Goal: Task Accomplishment & Management: Use online tool/utility

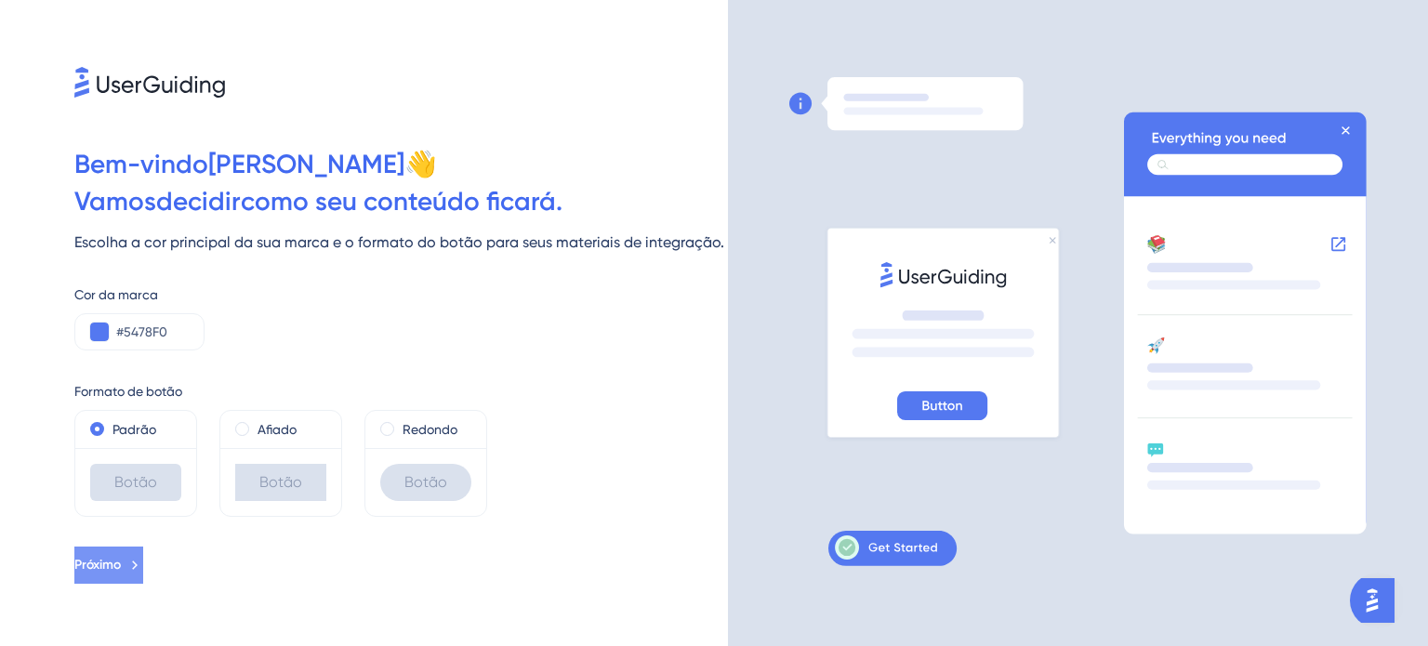
click at [143, 548] on button "Próximo" at bounding box center [108, 565] width 69 height 37
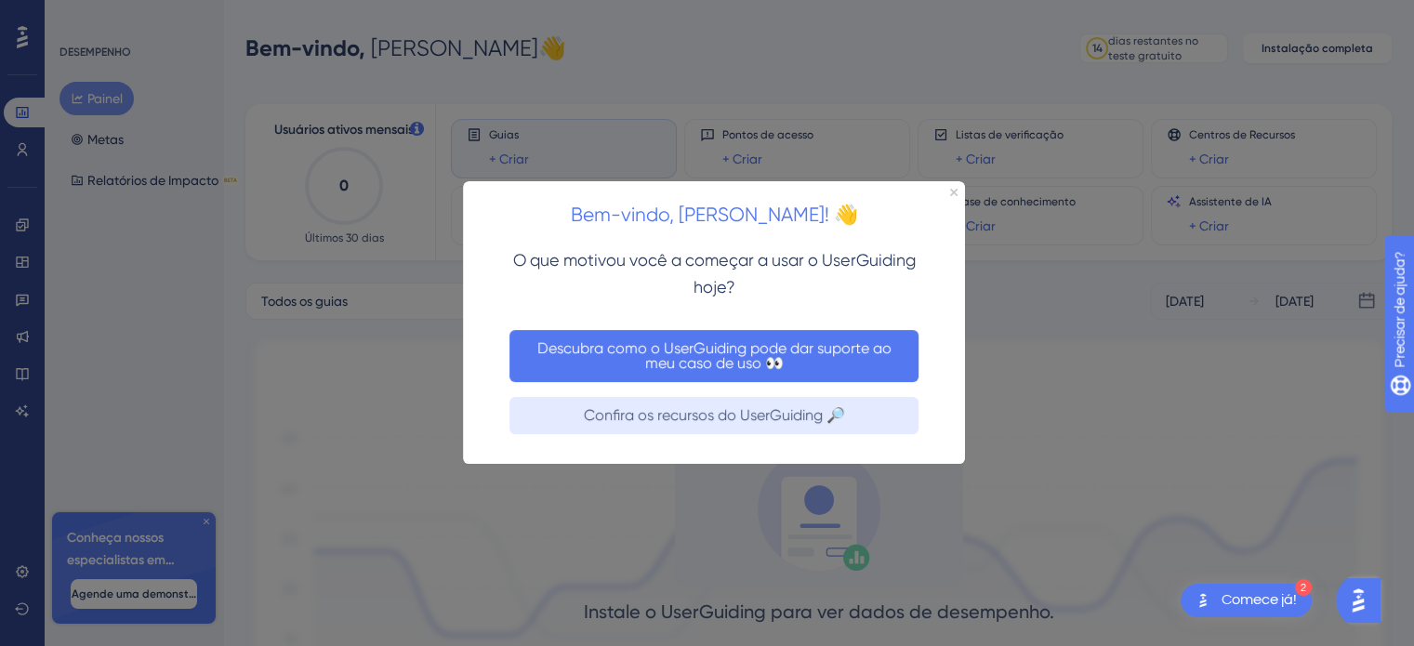
click at [883, 347] on font "Descubra como o UserGuiding pode dar suporte ao meu caso de uso 👀" at bounding box center [717, 355] width 358 height 33
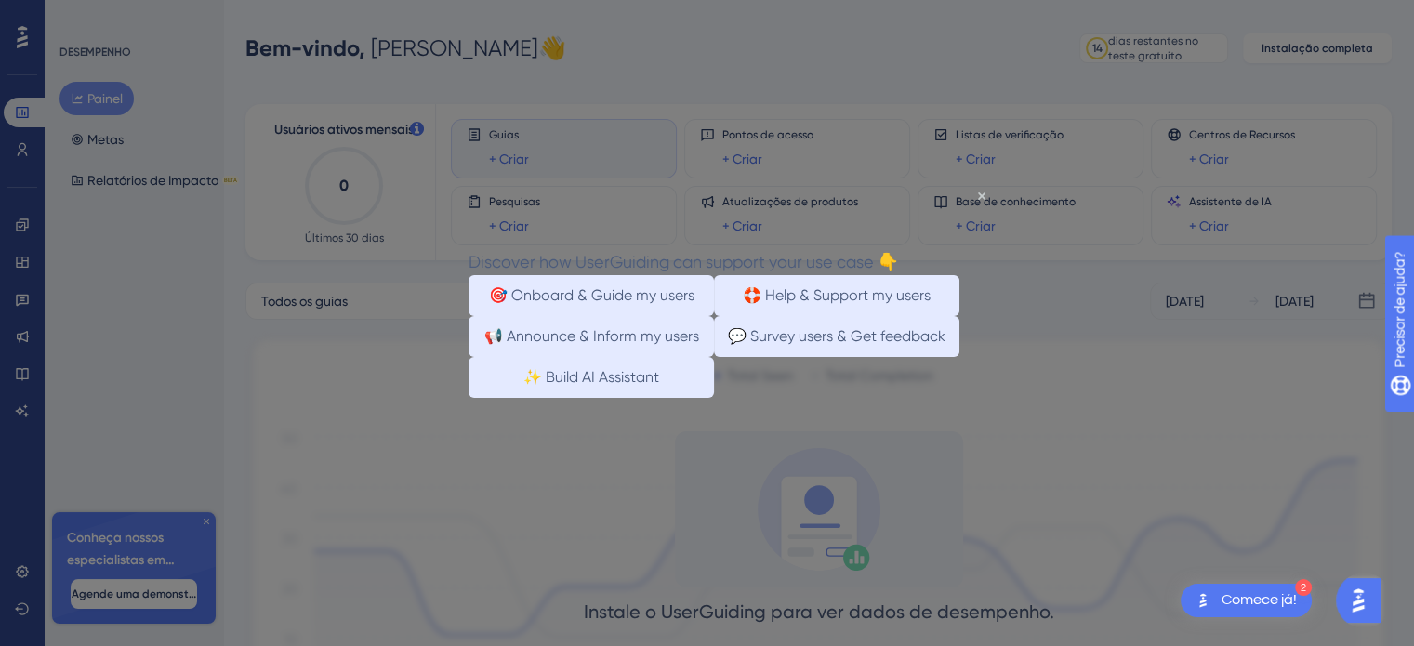
click at [883, 346] on html "Discover how UserGuiding can support your use case 👇 🎯 Onboard & Guide my users…" at bounding box center [714, 322] width 558 height 276
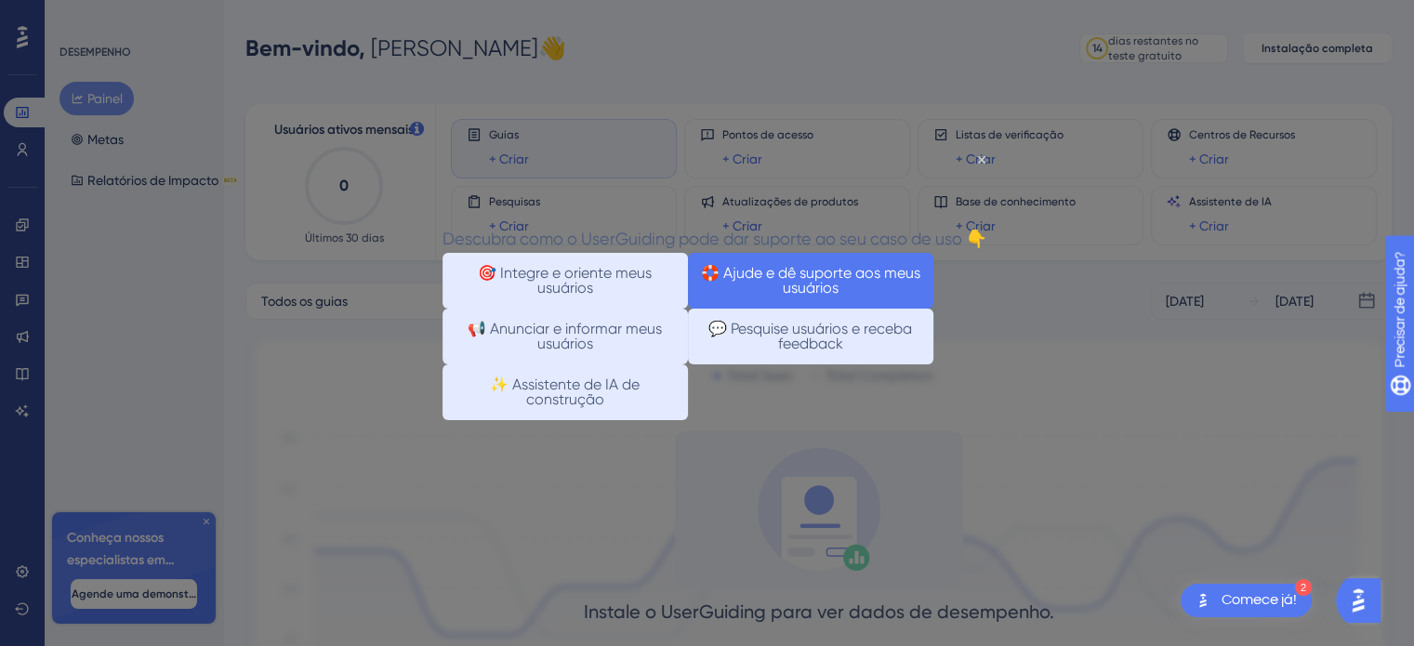
click at [796, 296] on font "🛟 Ajude e dê suporte aos meus usuários" at bounding box center [810, 281] width 219 height 30
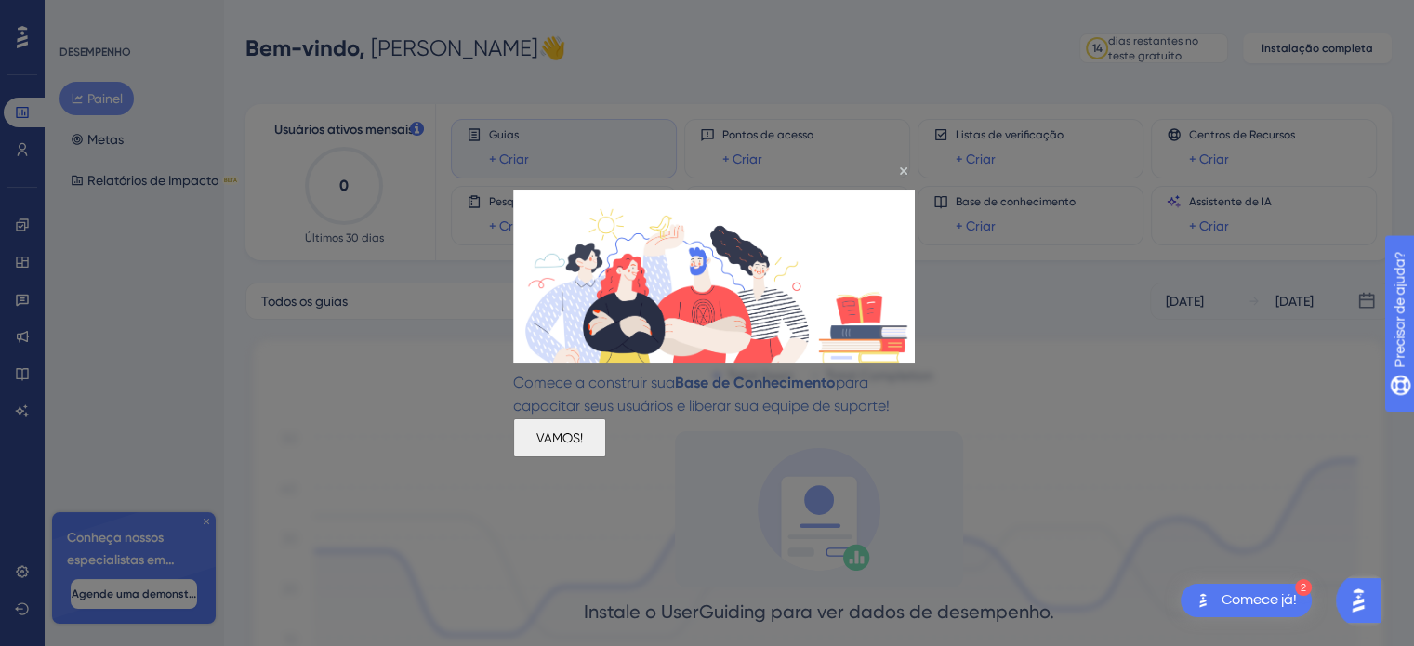
click at [583, 445] on font "VAMOS!" at bounding box center [560, 437] width 46 height 15
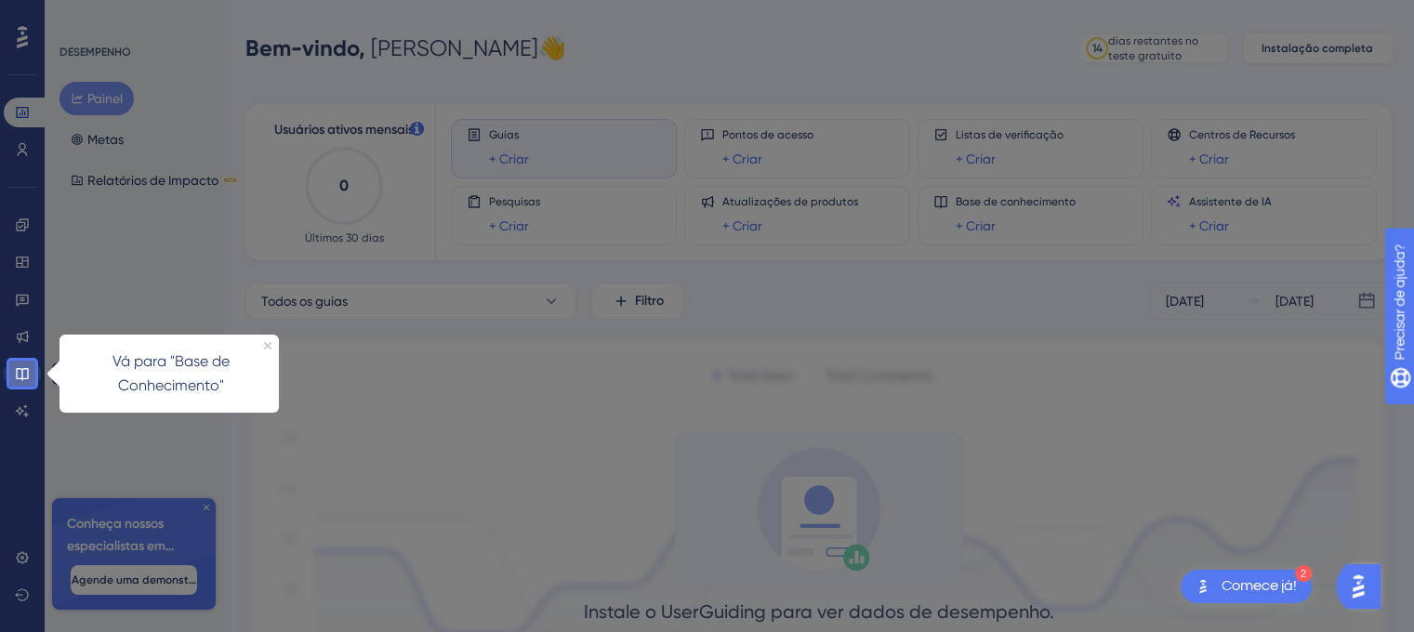
click at [21, 368] on icon at bounding box center [22, 374] width 12 height 12
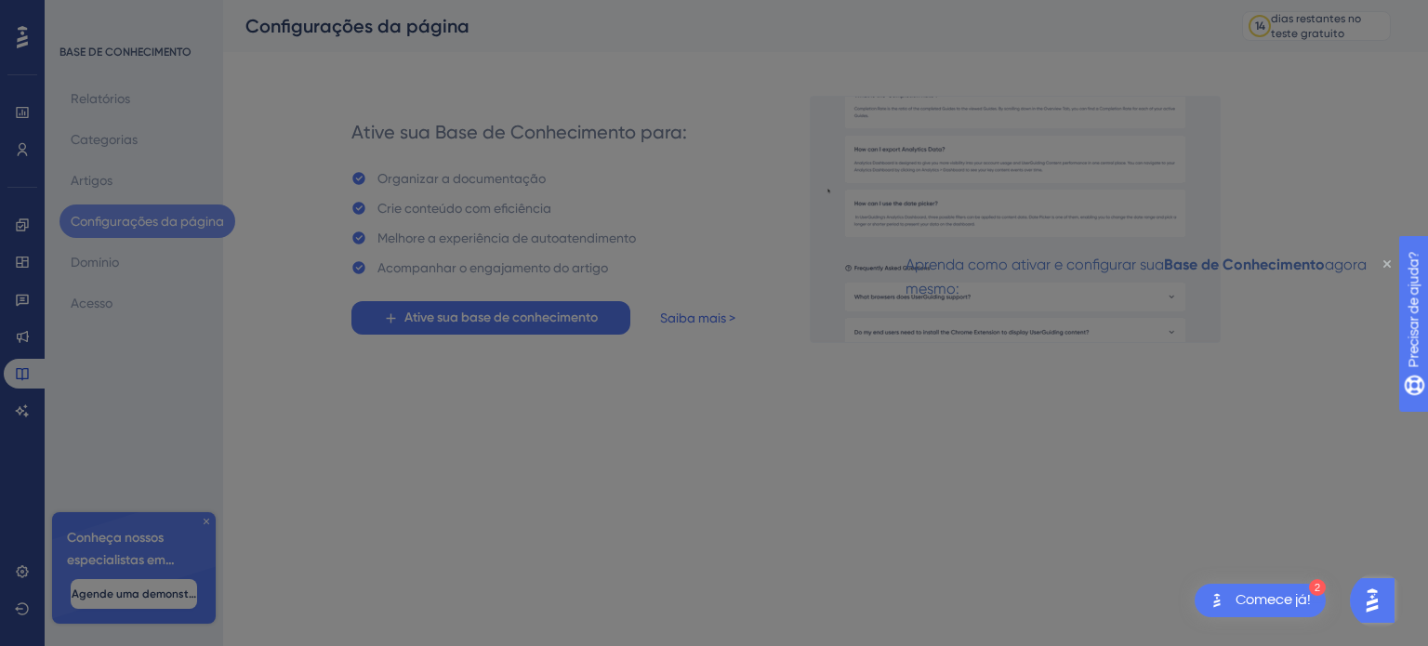
click at [1386, 265] on icon "Fechar visualização" at bounding box center [1387, 263] width 7 height 7
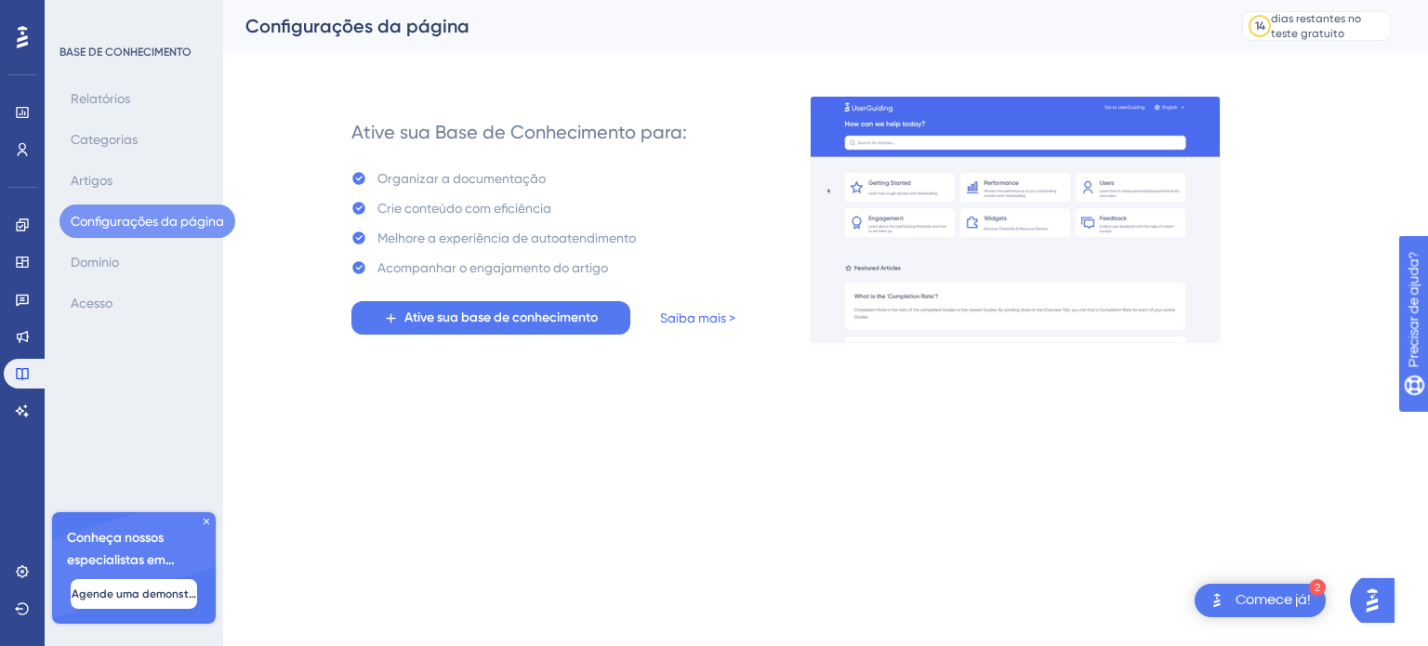
click at [1253, 599] on font "Comece já!" at bounding box center [1273, 599] width 75 height 15
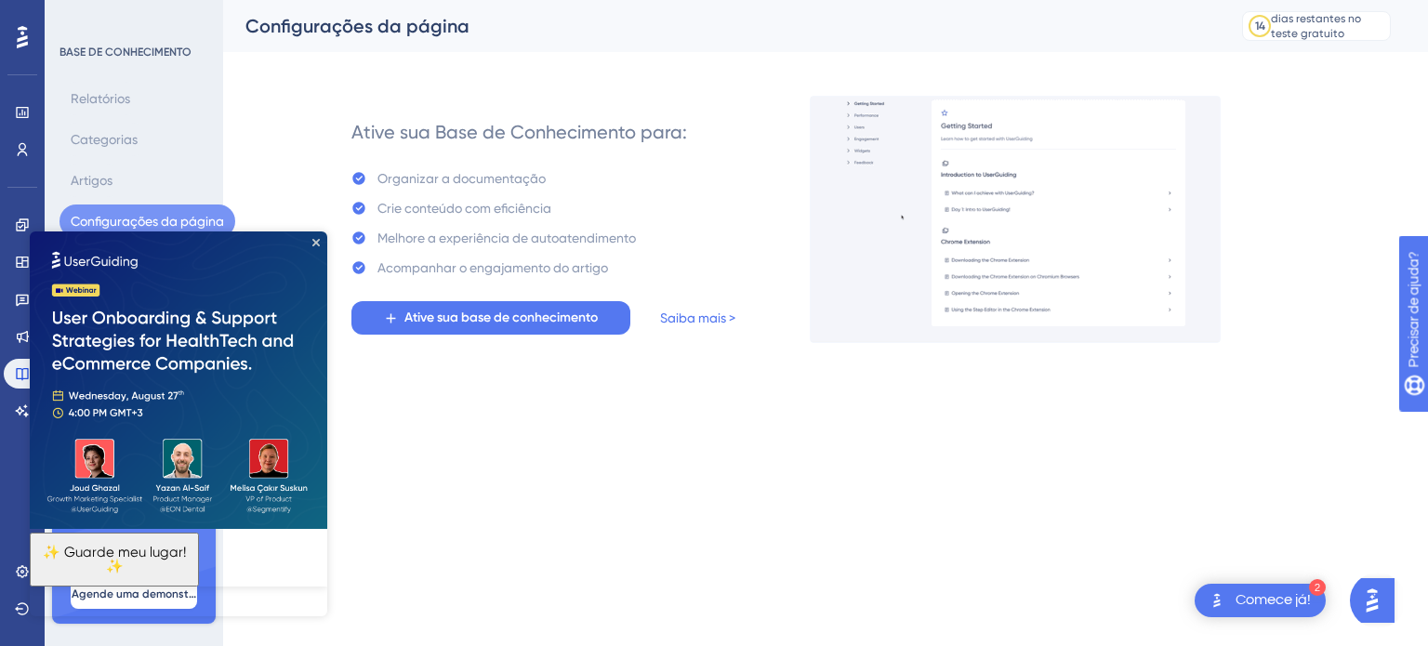
click at [320, 242] on img at bounding box center [179, 381] width 298 height 298
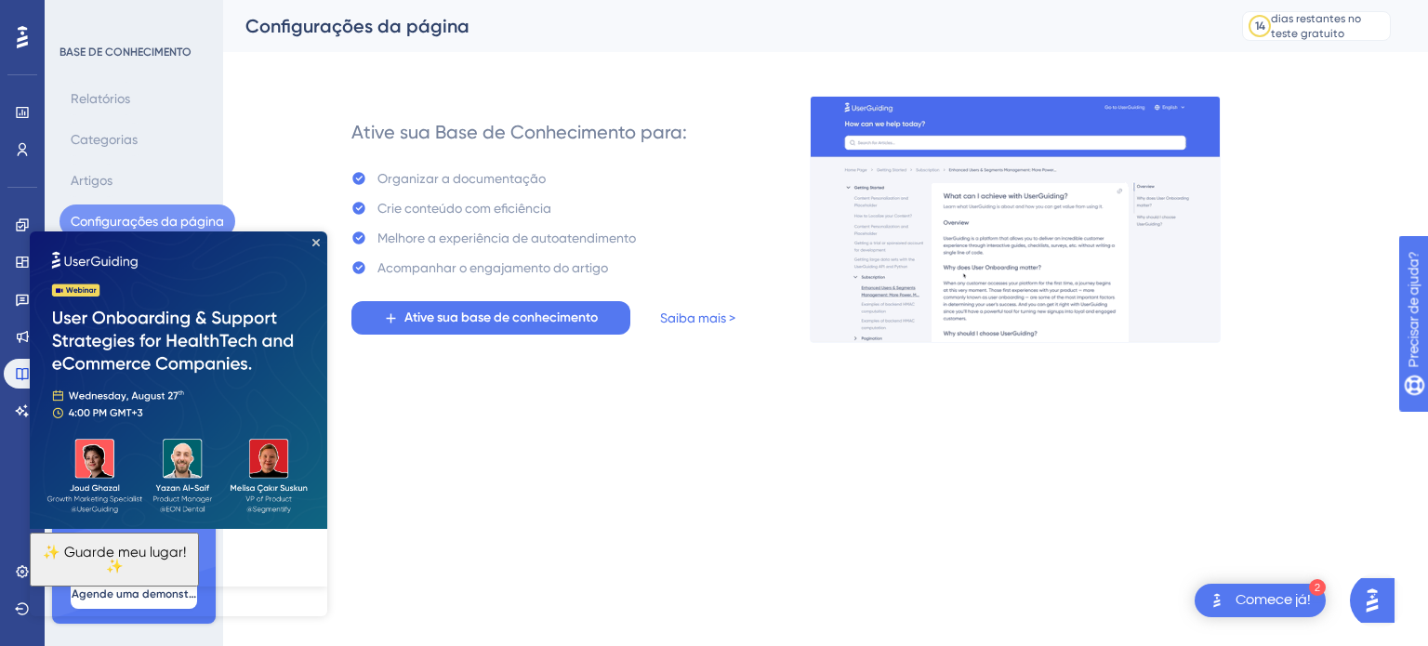
click at [1254, 597] on font "Comece já!" at bounding box center [1273, 599] width 75 height 15
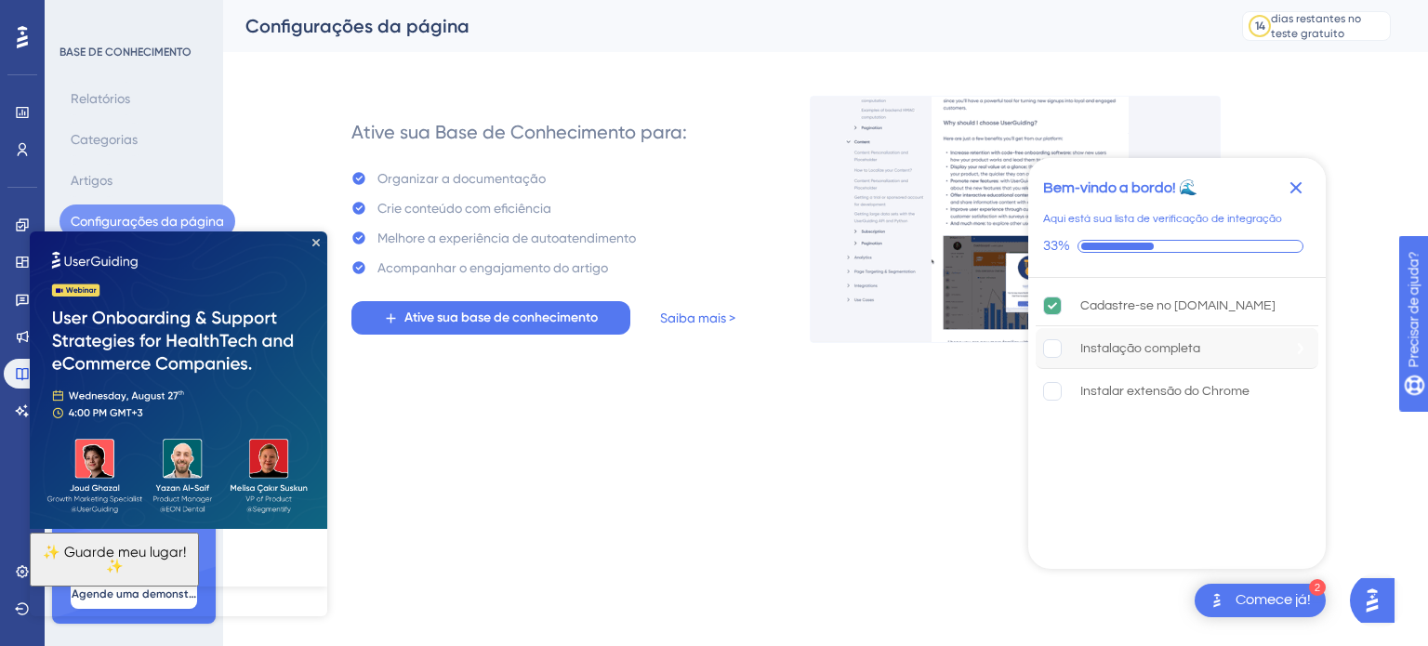
click at [1058, 345] on rect "A instalação completa está incompleta." at bounding box center [1053, 348] width 18 height 18
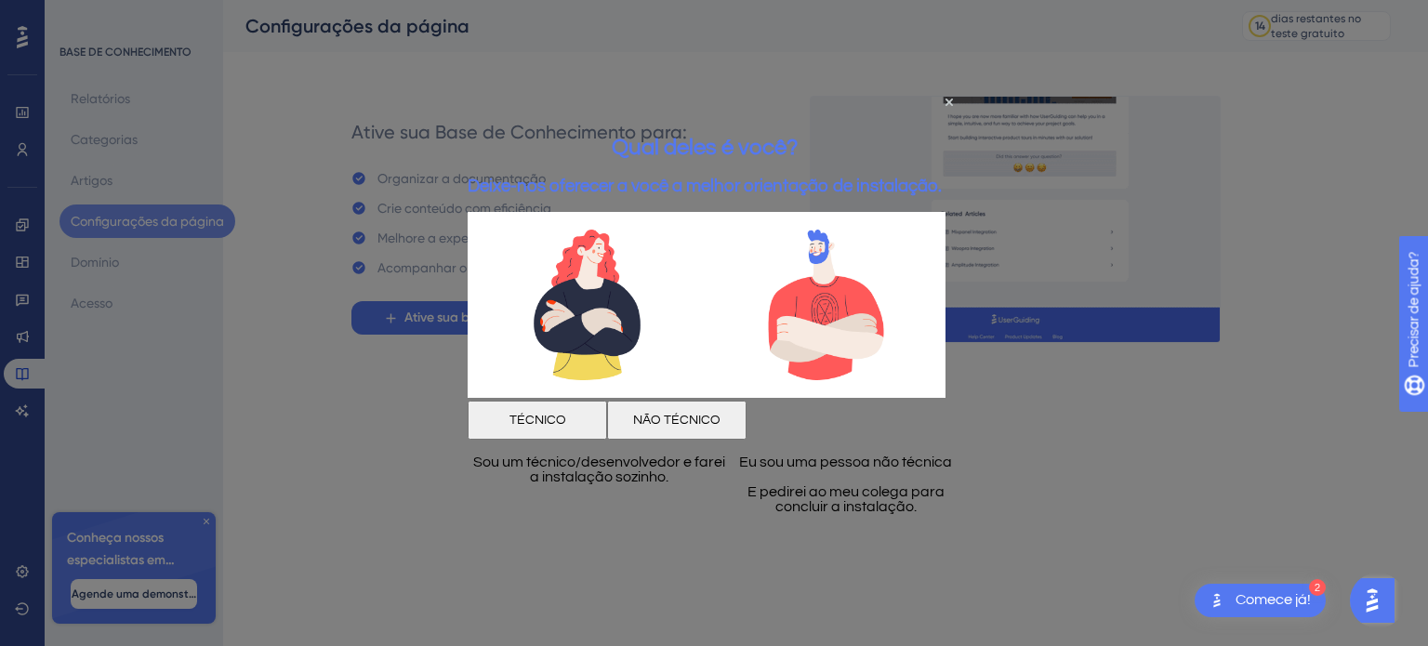
click at [721, 422] on font "NÃO TÉCNICO" at bounding box center [676, 420] width 87 height 13
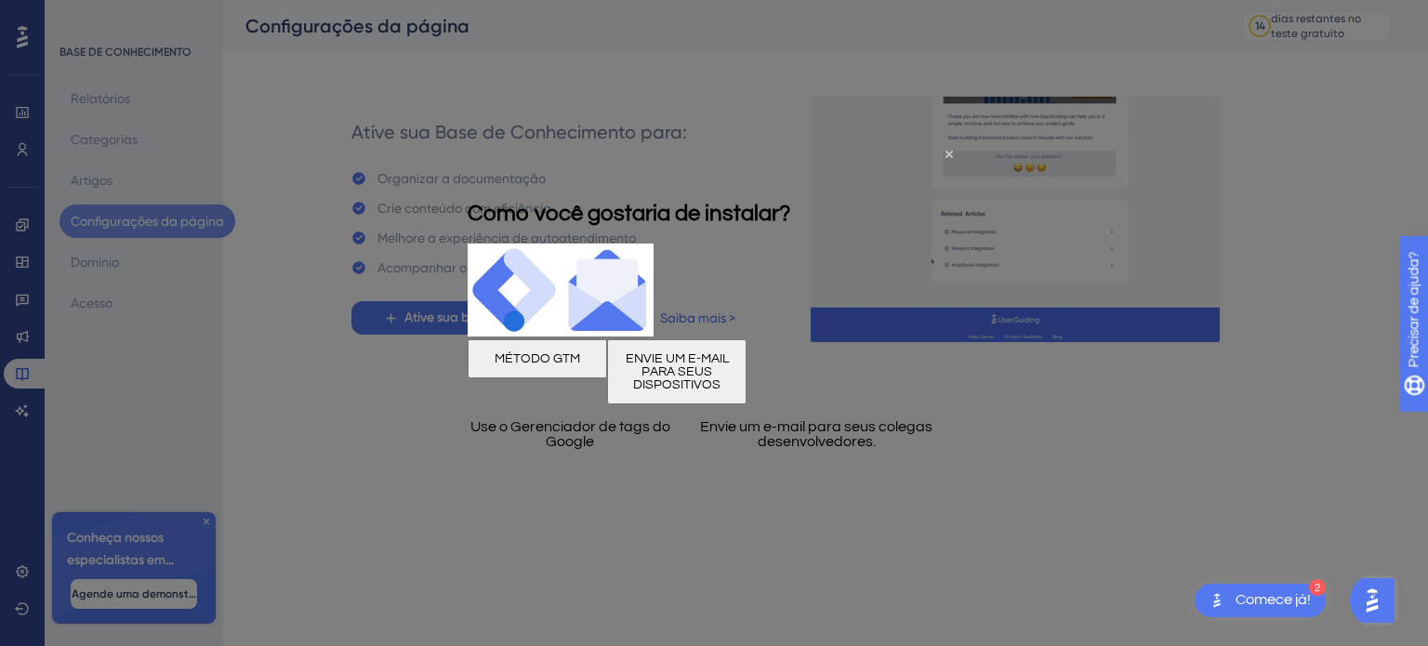
click at [729, 391] on font "ENVIE UM E-MAIL PARA SEUS DISPOSITIVOS" at bounding box center [677, 371] width 103 height 39
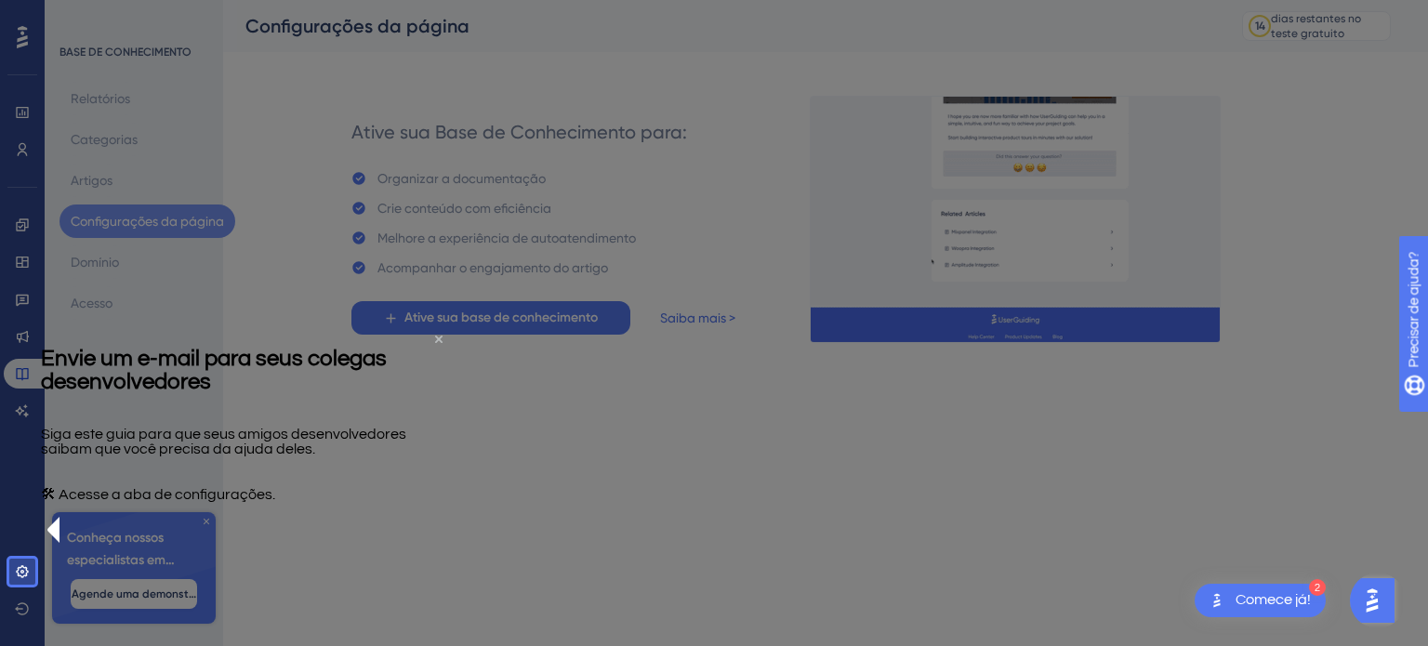
click at [435, 343] on icon "Fechar visualização" at bounding box center [438, 339] width 7 height 7
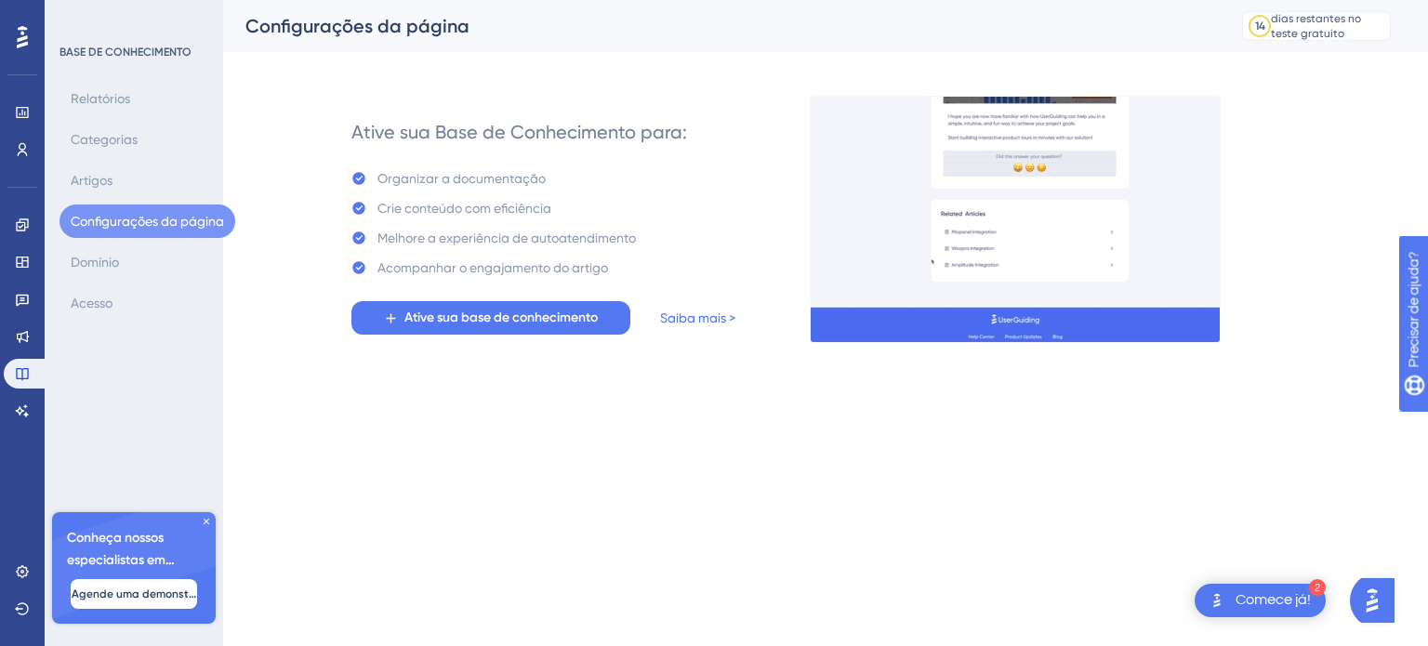
click at [1241, 599] on font "Comece já!" at bounding box center [1273, 599] width 75 height 15
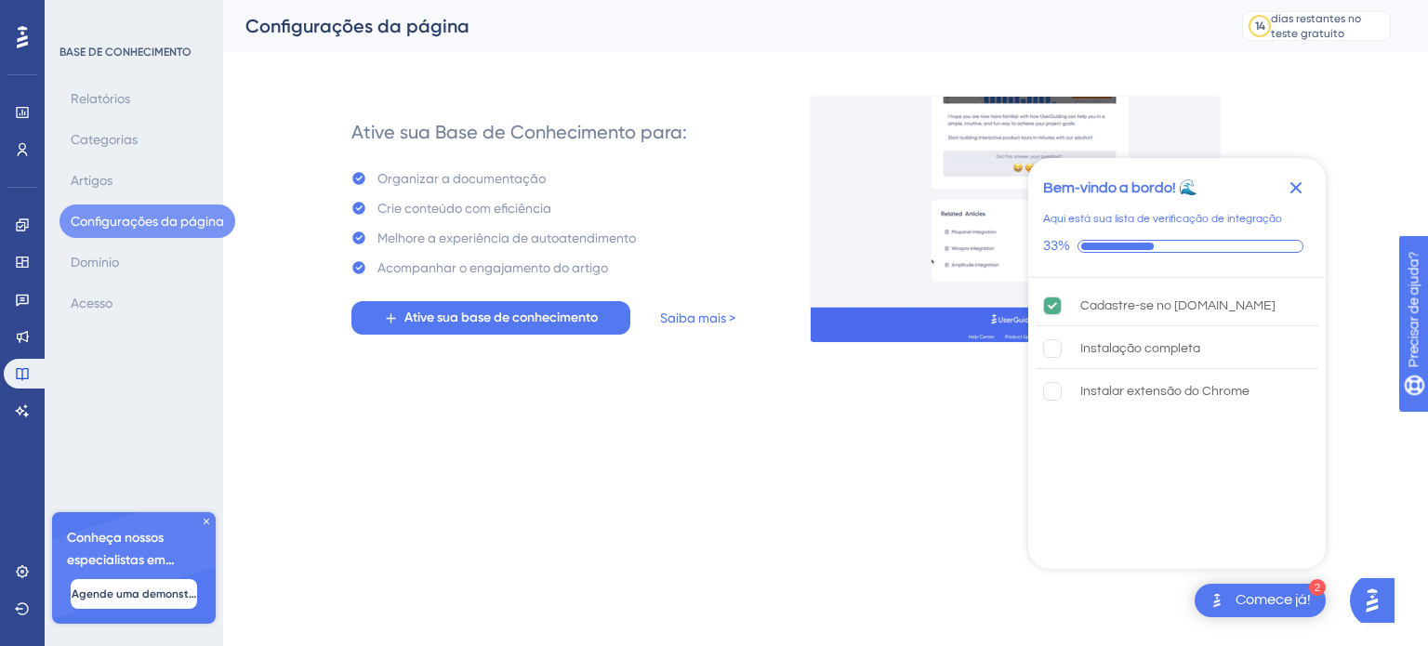
click at [1291, 192] on icon "Fechar lista de verificação" at bounding box center [1297, 188] width 12 height 12
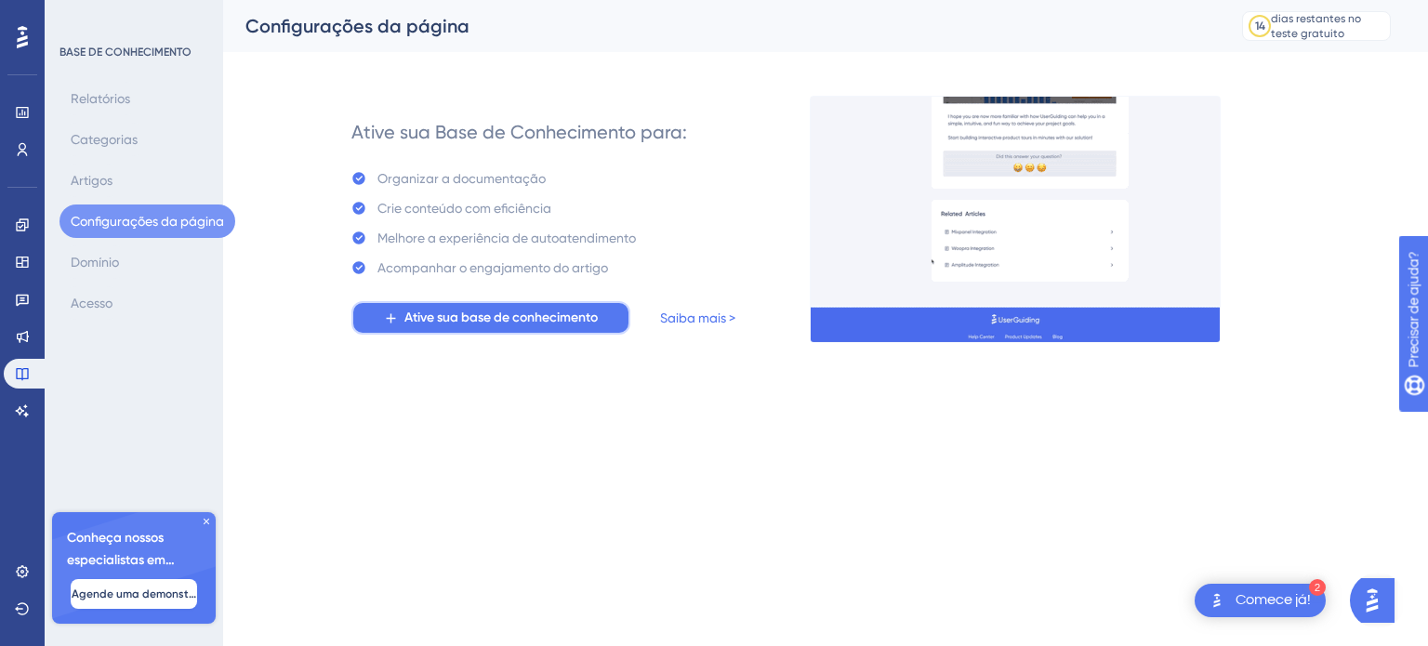
click at [595, 326] on span "Ative sua base de conhecimento" at bounding box center [501, 318] width 193 height 22
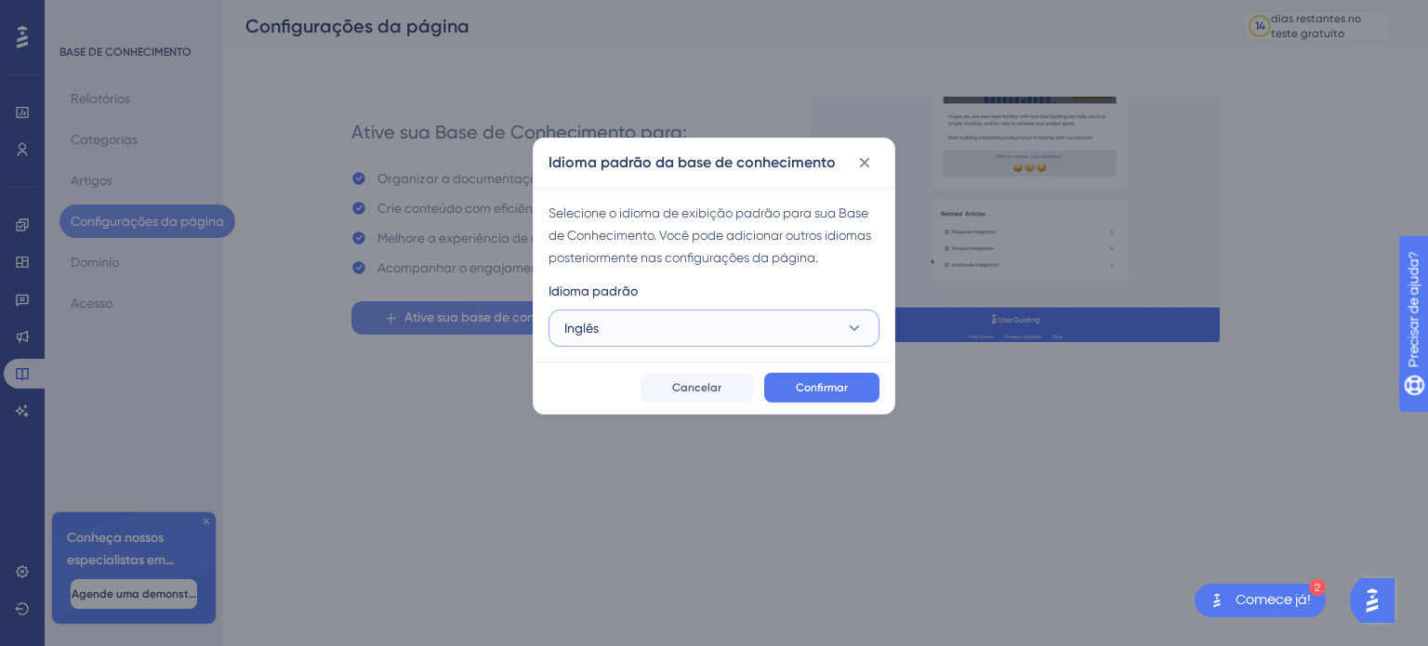
click at [595, 326] on font "Inglês" at bounding box center [581, 328] width 34 height 15
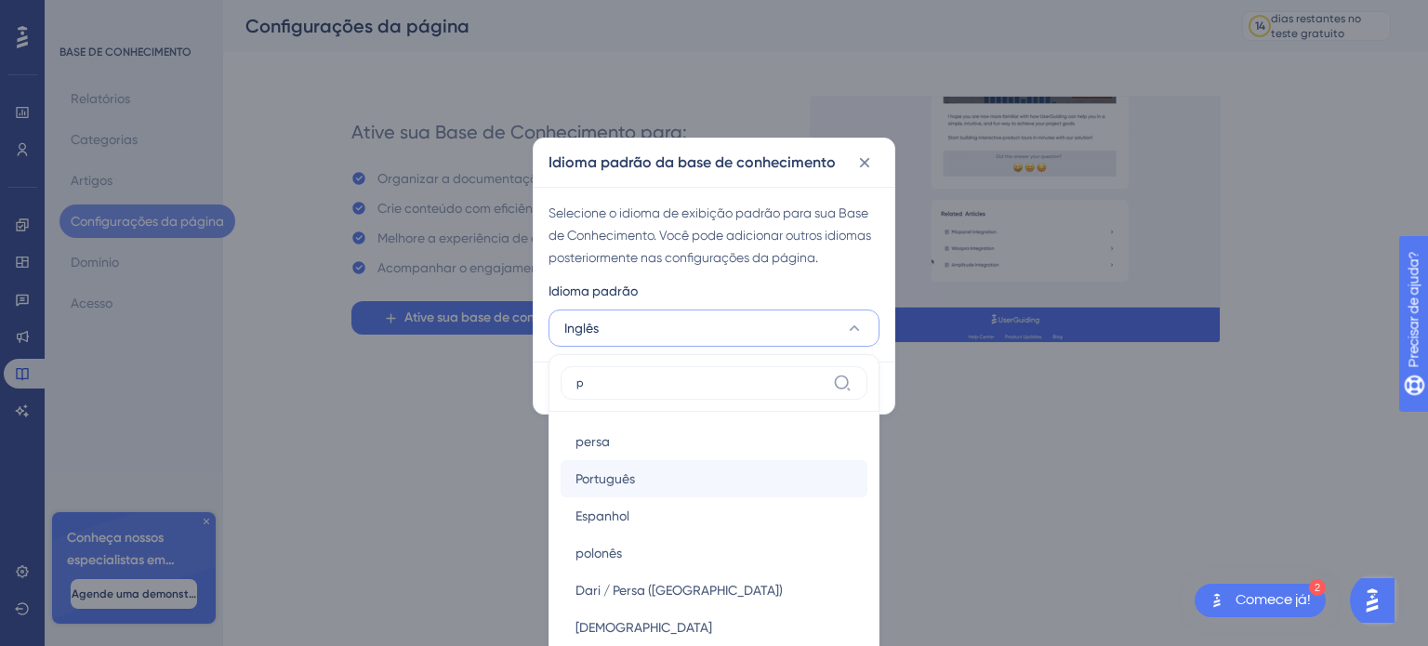
type input "p"
click at [624, 471] on font "Português" at bounding box center [606, 478] width 60 height 15
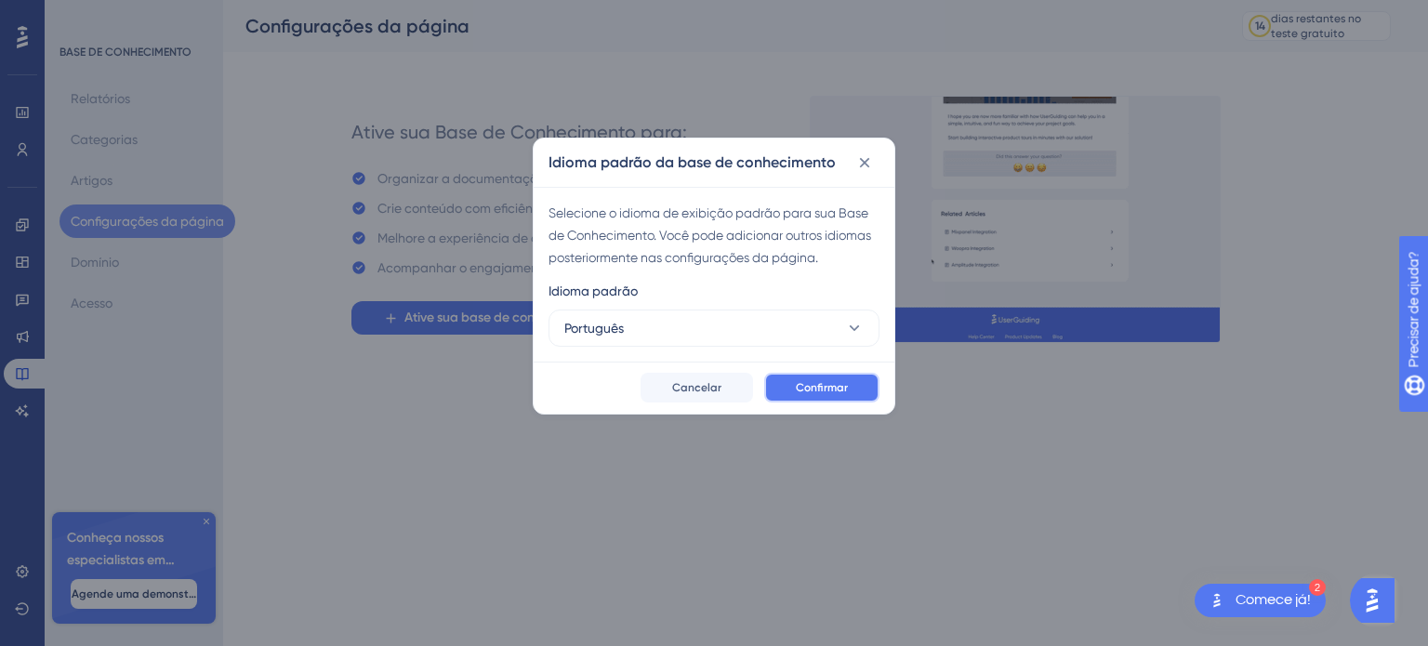
click at [801, 393] on font "Confirmar" at bounding box center [822, 387] width 52 height 13
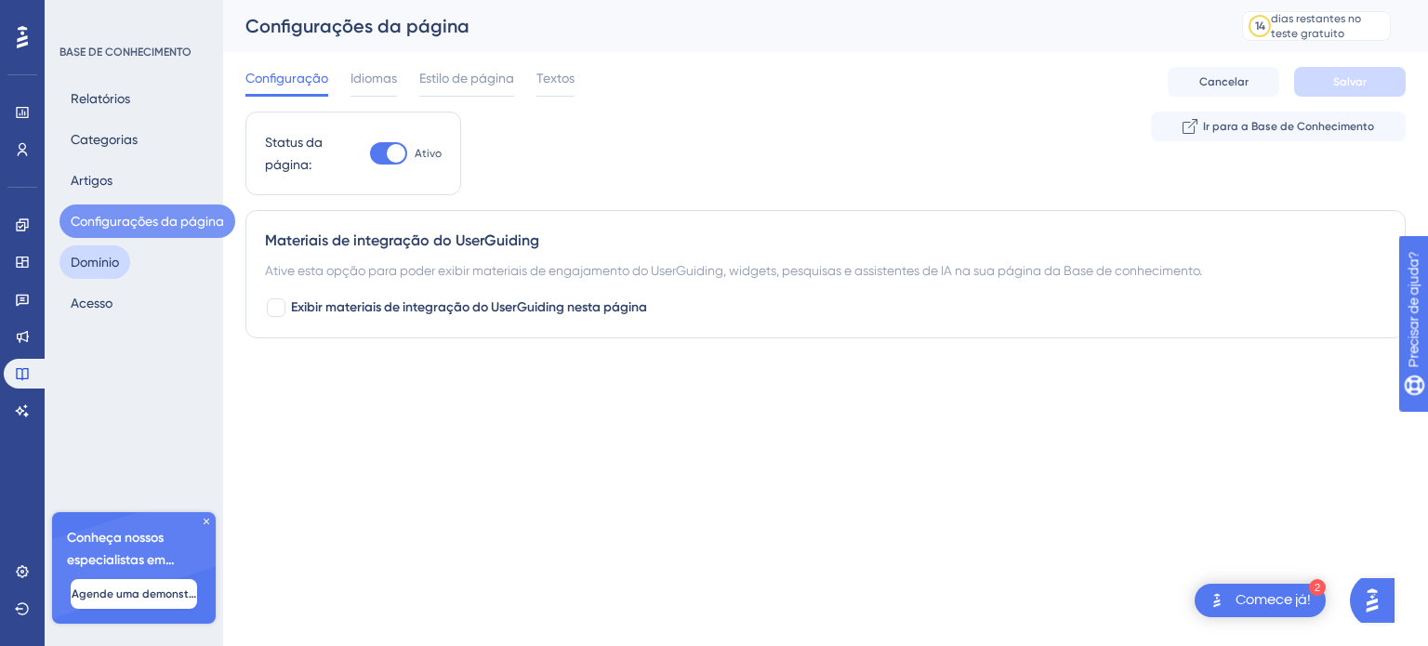
click at [122, 267] on button "Domínio" at bounding box center [95, 262] width 71 height 33
